Goal: Task Accomplishment & Management: Manage account settings

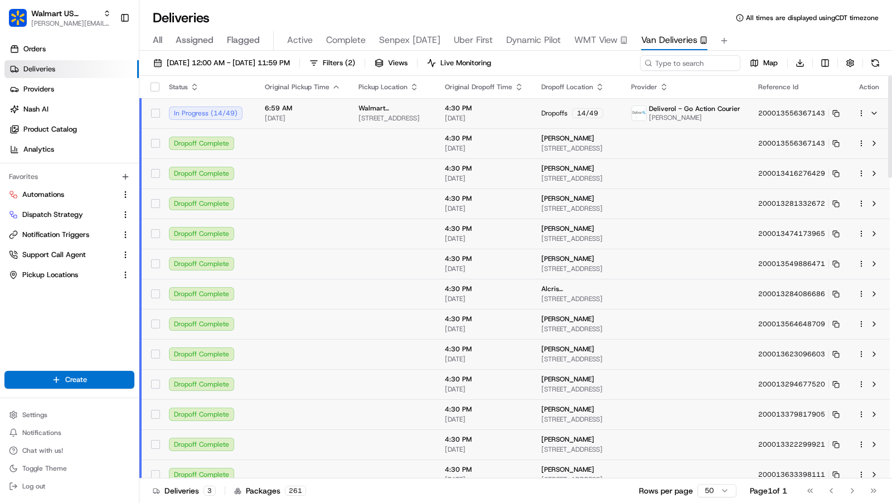
click at [744, 115] on td "Deliverol - Go Action Courier Yazim Martin" at bounding box center [685, 113] width 127 height 30
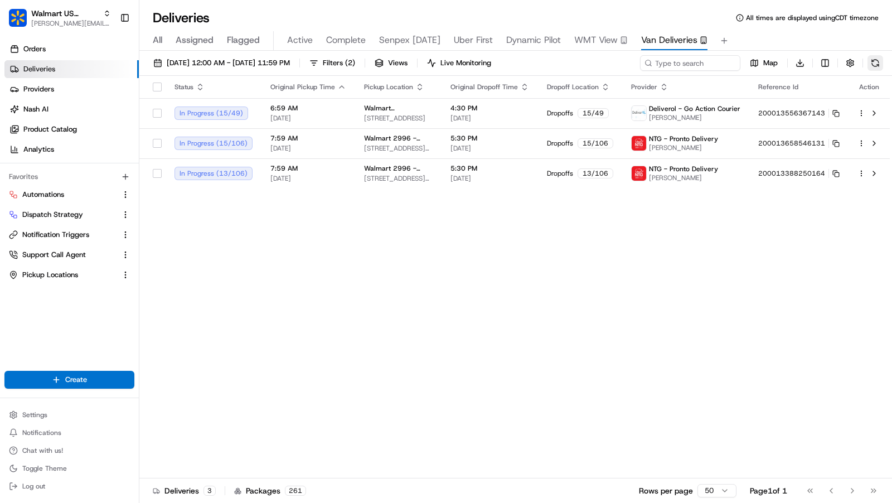
click at [879, 63] on button at bounding box center [875, 63] width 16 height 16
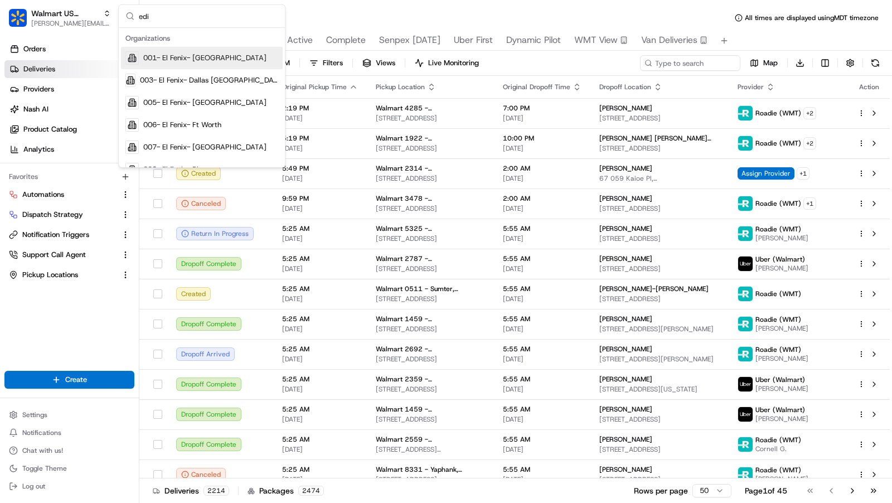
type input "edib"
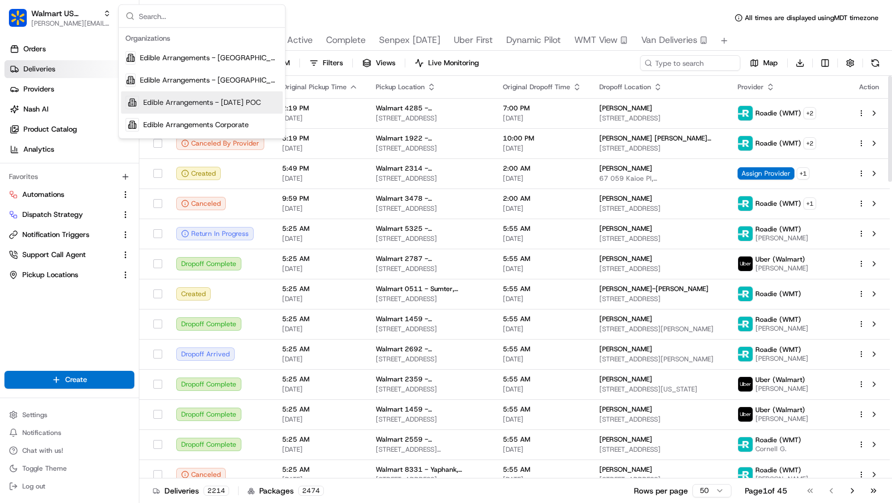
click at [98, 351] on div "Orders Deliveries Providers Nash AI Product Catalog Analytics Favorites Automat…" at bounding box center [69, 207] width 139 height 342
type input "edible"
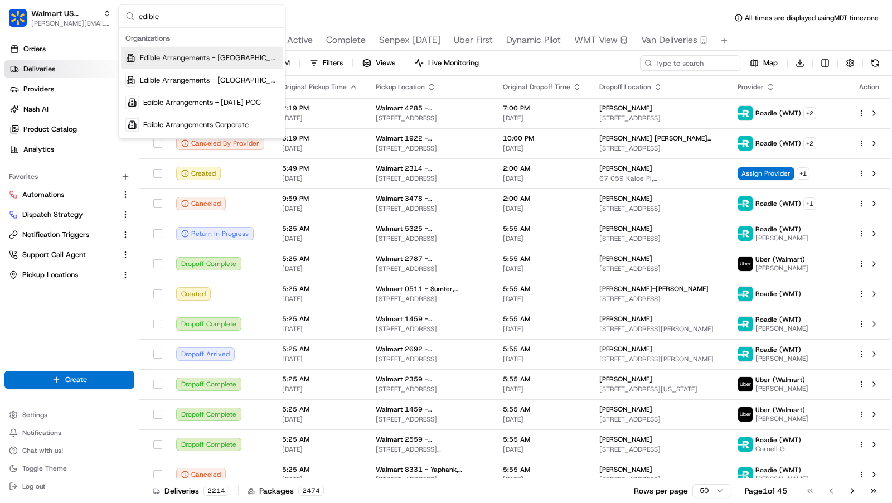
click at [223, 60] on span "Edible Arrangements - [GEOGRAPHIC_DATA], [GEOGRAPHIC_DATA]" at bounding box center [209, 58] width 138 height 10
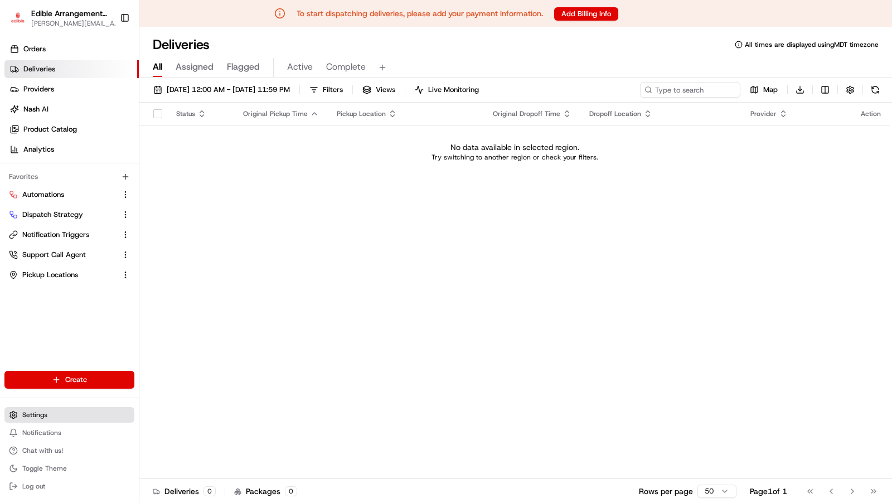
click at [59, 416] on button "Settings" at bounding box center [69, 415] width 130 height 16
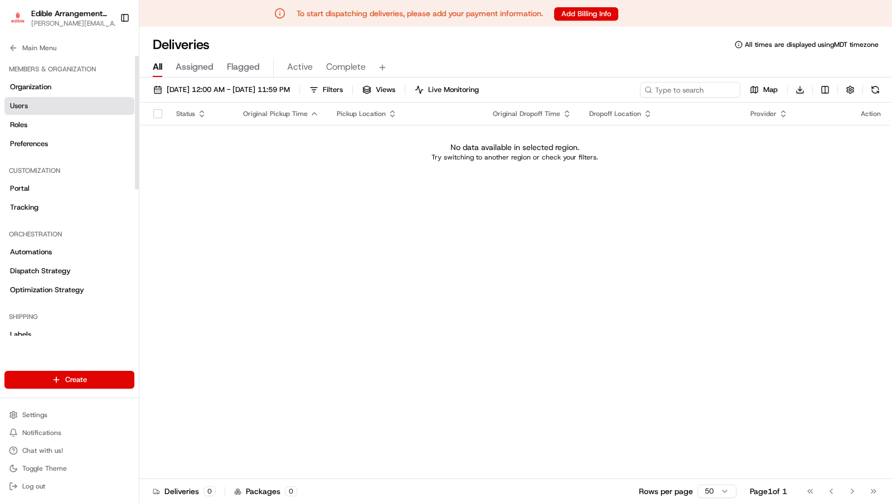
click at [47, 108] on link "Users" at bounding box center [69, 106] width 130 height 18
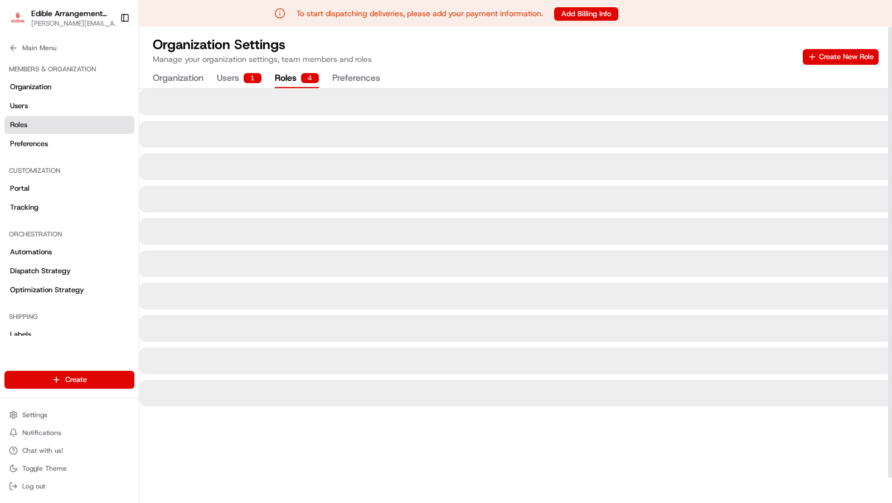
click at [294, 77] on button "Roles 4" at bounding box center [297, 78] width 44 height 19
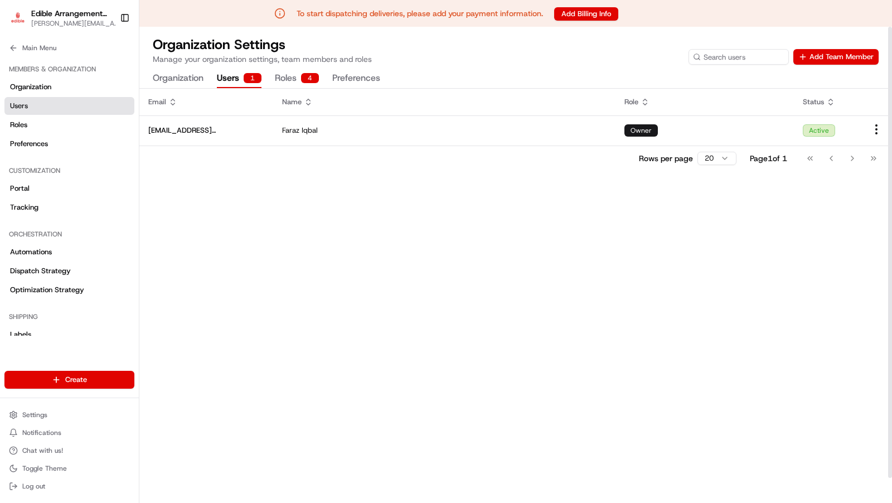
click at [238, 77] on button "Users 1" at bounding box center [239, 78] width 45 height 19
